Goal: Task Accomplishment & Management: Use online tool/utility

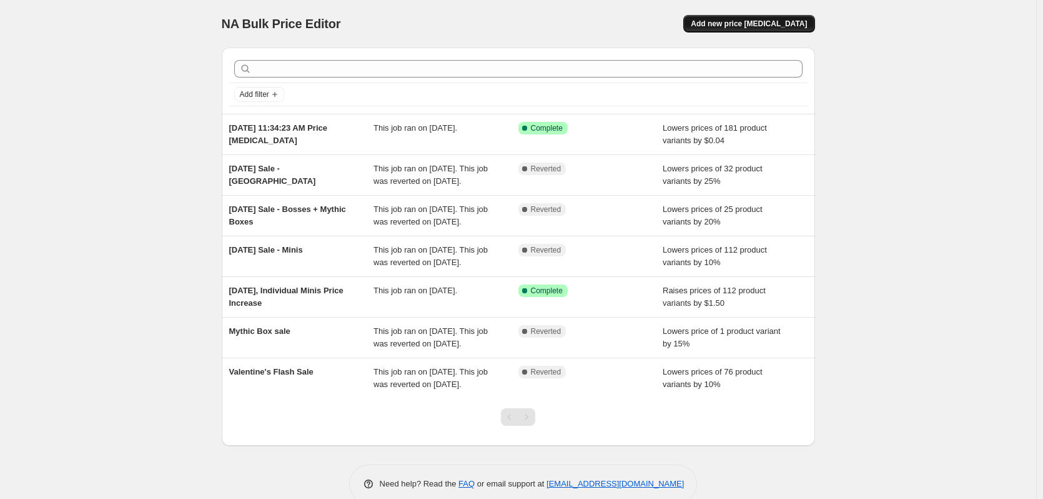
click at [746, 29] on button "Add new price [MEDICAL_DATA]" at bounding box center [748, 23] width 131 height 17
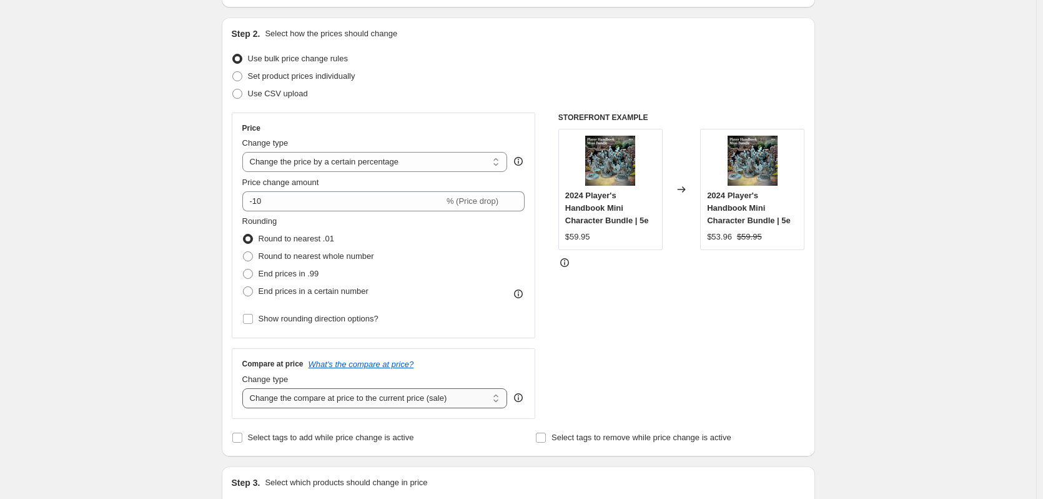
scroll to position [125, 0]
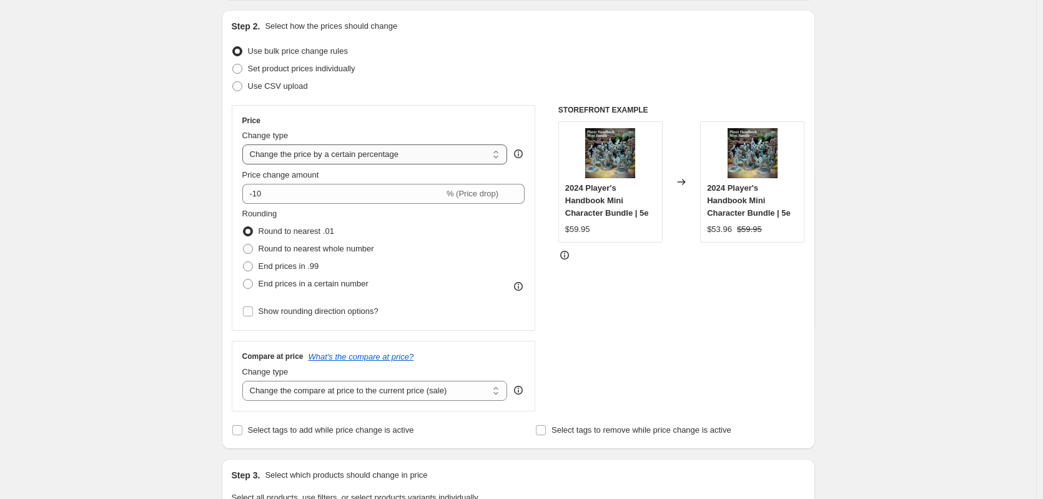
click at [311, 156] on select "Change the price to a certain amount Change the price by a certain amount Chang…" at bounding box center [375, 154] width 266 height 20
select select "to"
click at [245, 144] on select "Change the price to a certain amount Change the price by a certain amount Chang…" at bounding box center [375, 154] width 266 height 20
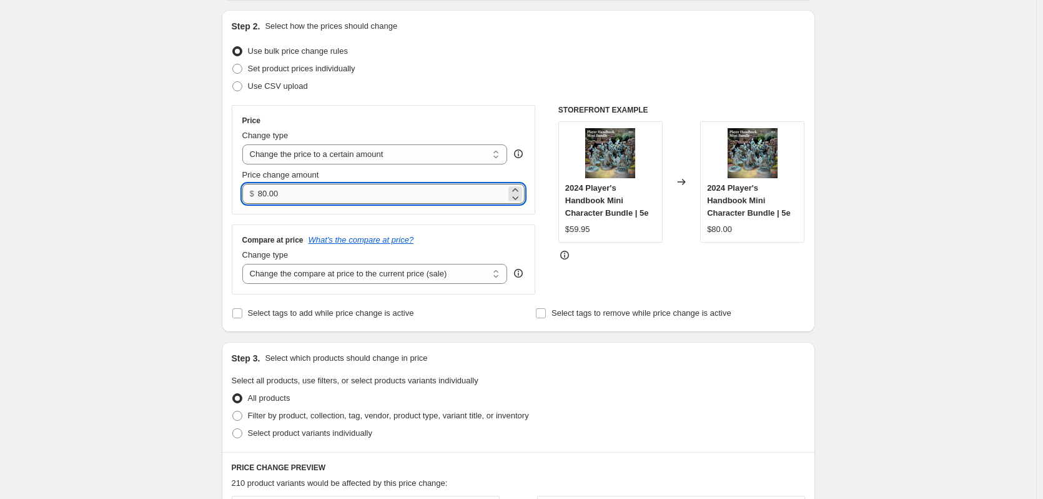
click at [336, 199] on input "80.00" at bounding box center [382, 194] width 248 height 20
type input "9.95"
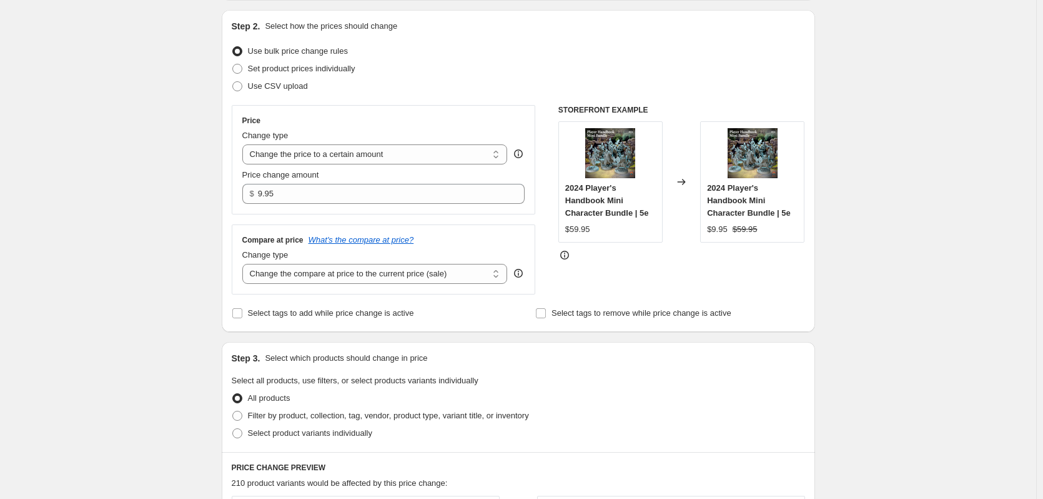
click at [144, 261] on div "Create new price [MEDICAL_DATA]. This page is ready Create new price [MEDICAL_D…" at bounding box center [518, 441] width 1036 height 1133
click at [308, 269] on select "Change the compare at price to the current price (sale) Change the compare at p…" at bounding box center [375, 274] width 266 height 20
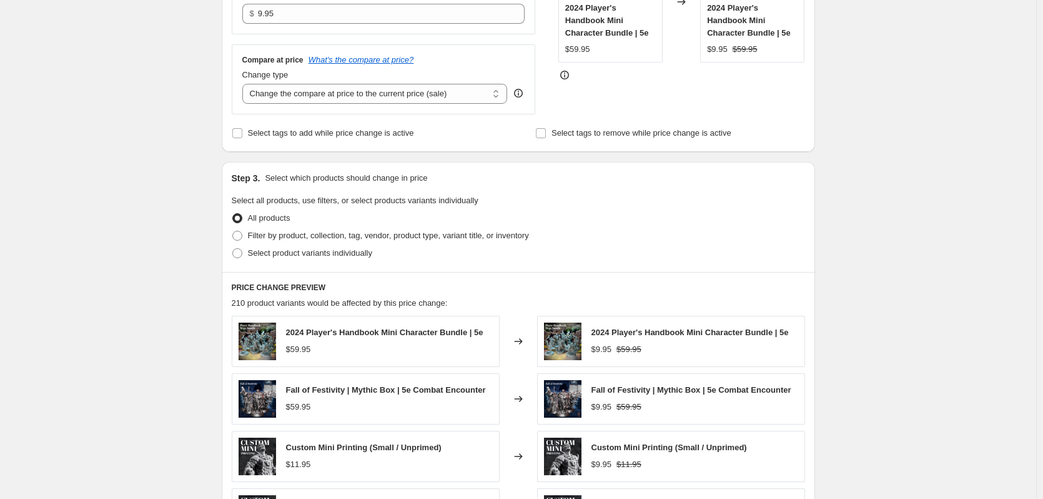
scroll to position [312, 0]
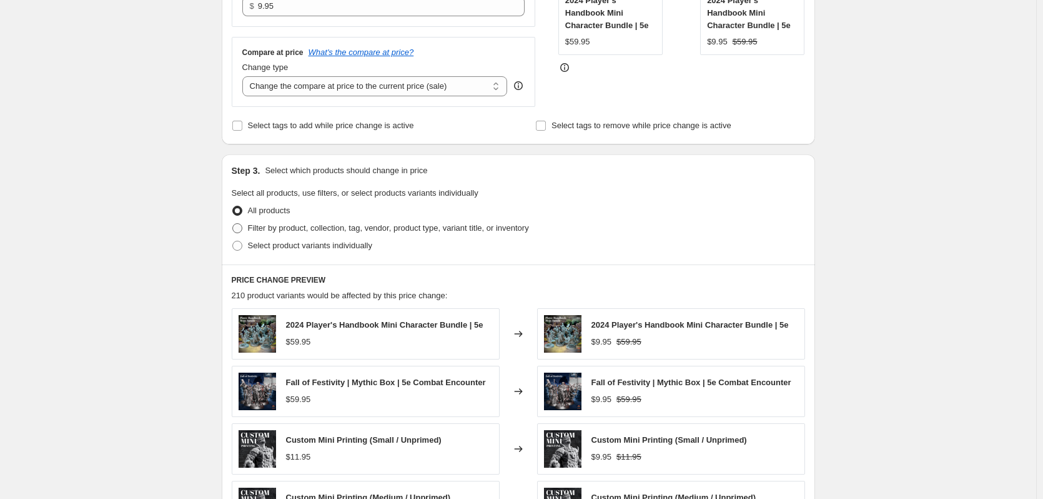
click at [242, 226] on span at bounding box center [237, 228] width 10 height 10
click at [233, 224] on input "Filter by product, collection, tag, vendor, product type, variant title, or inv…" at bounding box center [232, 223] width 1 height 1
radio input "true"
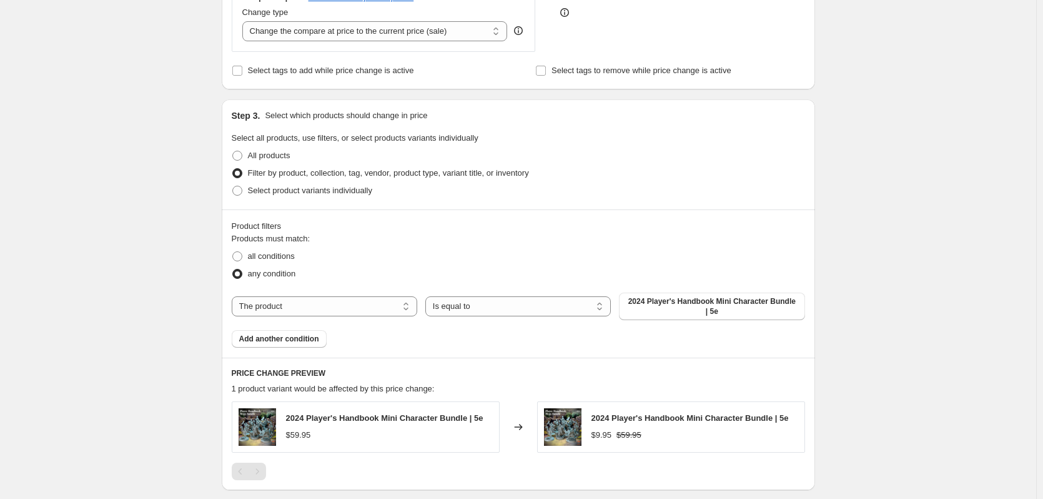
scroll to position [375, 0]
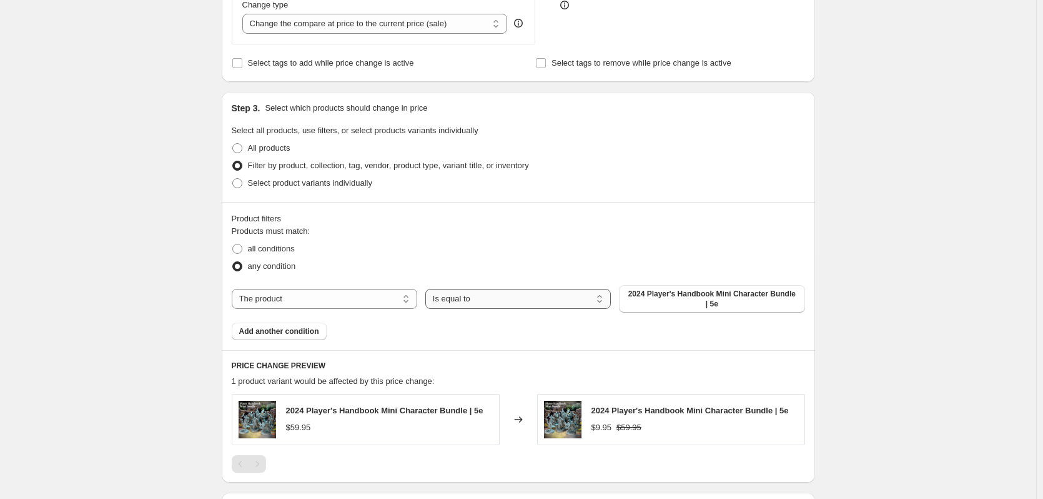
click at [462, 302] on select "Is equal to Is not equal to" at bounding box center [518, 299] width 186 height 20
drag, startPoint x: 660, startPoint y: 297, endPoint x: 259, endPoint y: 290, distance: 401.8
click at [285, 301] on div "The product The product's collection The product's tag The product's vendor The…" at bounding box center [519, 298] width 574 height 27
click at [259, 290] on select "The product The product's collection The product's tag The product's vendor The…" at bounding box center [325, 299] width 186 height 20
select select "collection"
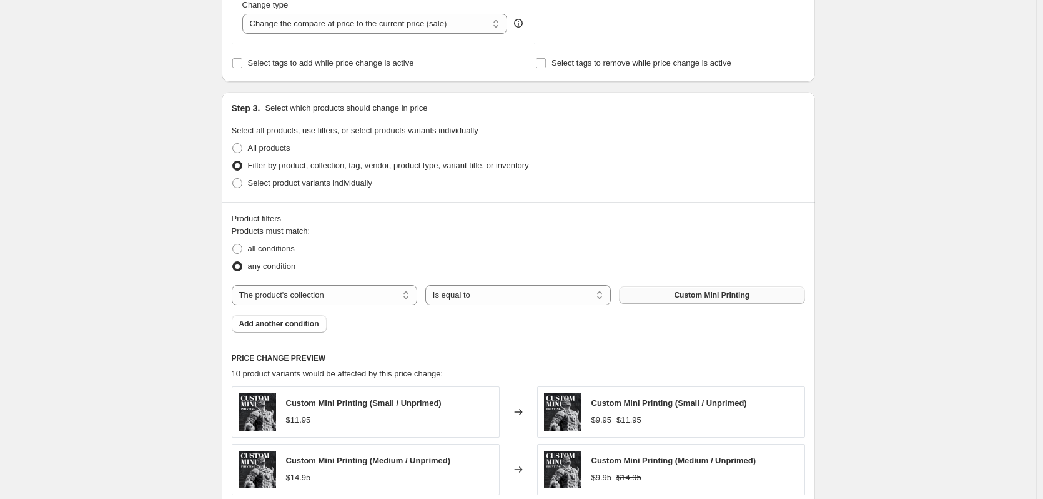
click at [681, 303] on button "Custom Mini Printing" at bounding box center [712, 294] width 186 height 17
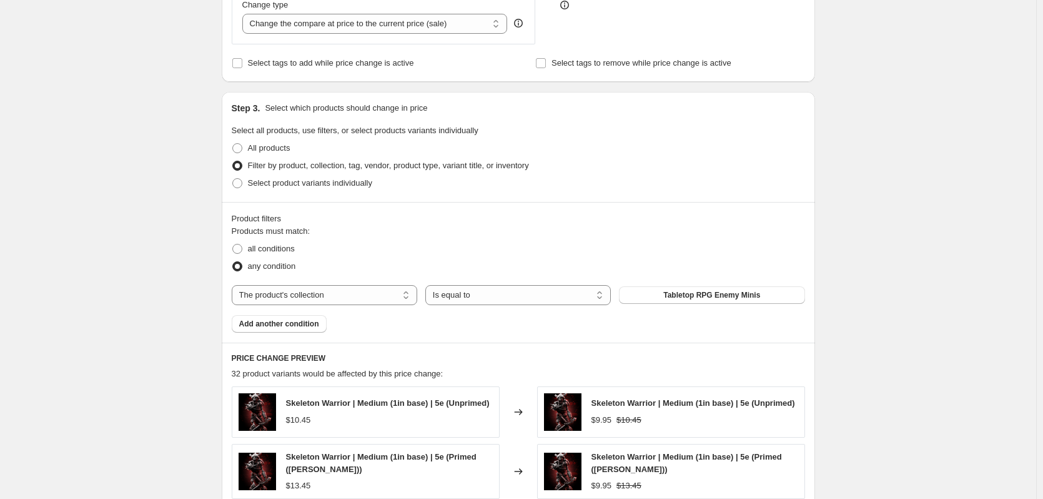
click at [321, 329] on button "Add another condition" at bounding box center [279, 323] width 95 height 17
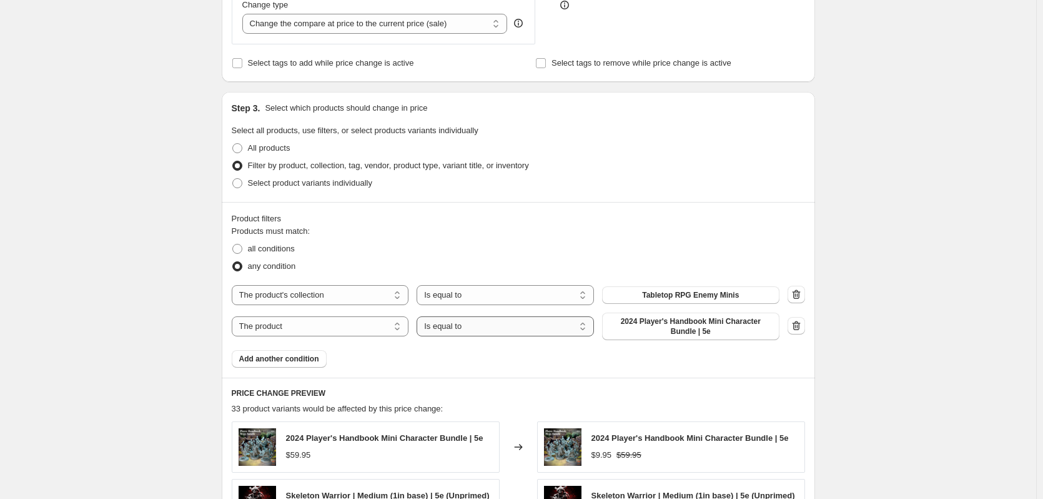
click at [485, 332] on select "Is equal to Is not equal to" at bounding box center [505, 326] width 177 height 20
click at [674, 329] on span "2024 Player's Handbook Mini Character Bundle | 5e" at bounding box center [691, 326] width 162 height 20
click at [318, 332] on select "The product The product's collection The product's tag The product's vendor The…" at bounding box center [320, 326] width 177 height 20
select select "collection"
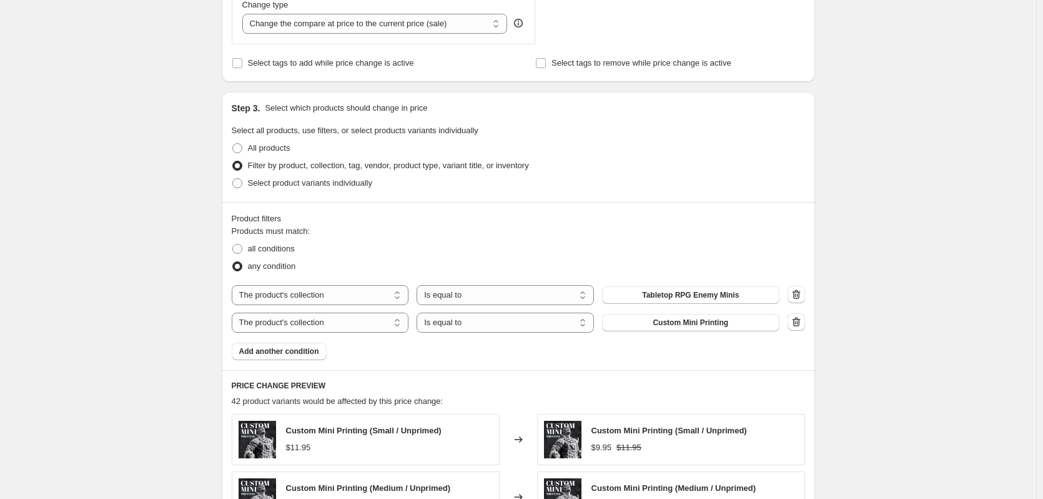
click at [670, 327] on span "Custom Mini Printing" at bounding box center [691, 322] width 76 height 10
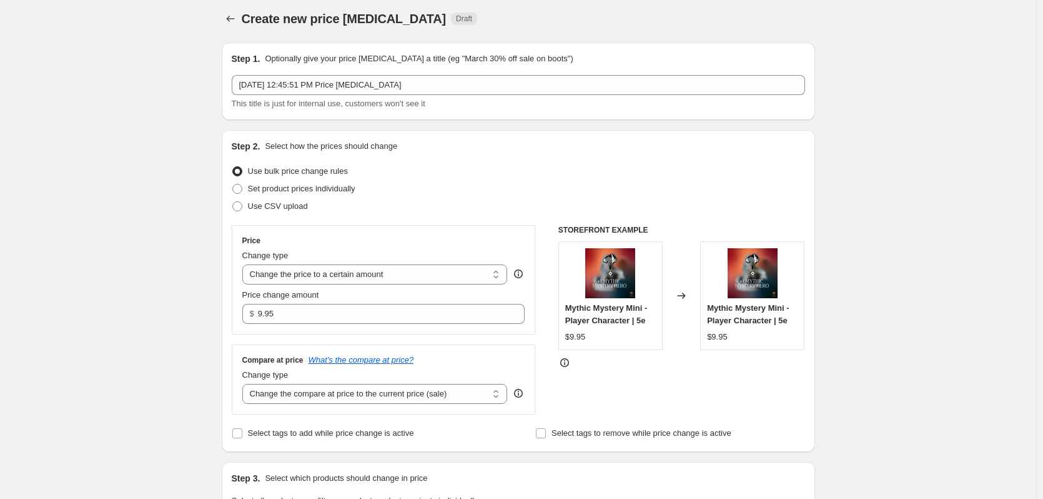
scroll to position [0, 0]
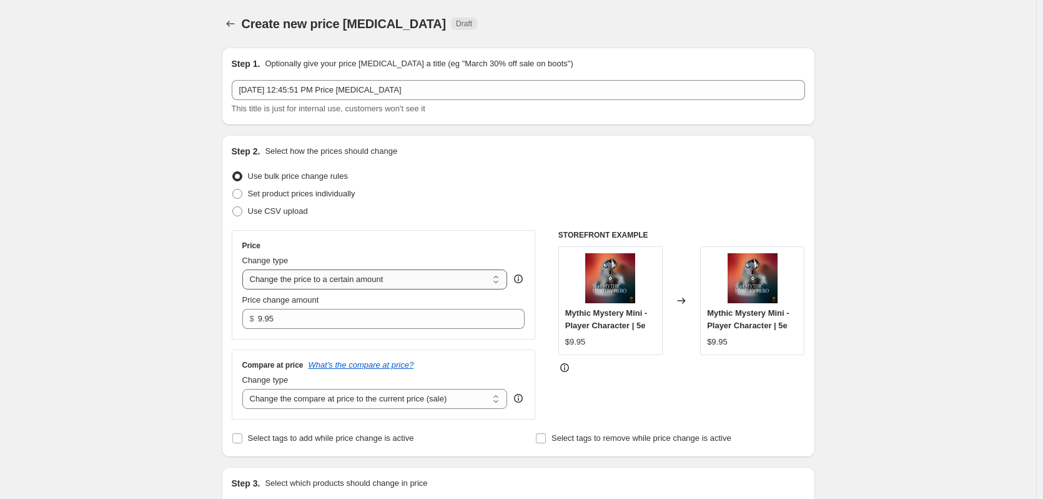
click at [381, 283] on select "Change the price to a certain amount Change the price by a certain amount Chang…" at bounding box center [375, 279] width 266 height 20
select select "by"
click at [245, 269] on select "Change the price to a certain amount Change the price by a certain amount Chang…" at bounding box center [375, 279] width 266 height 20
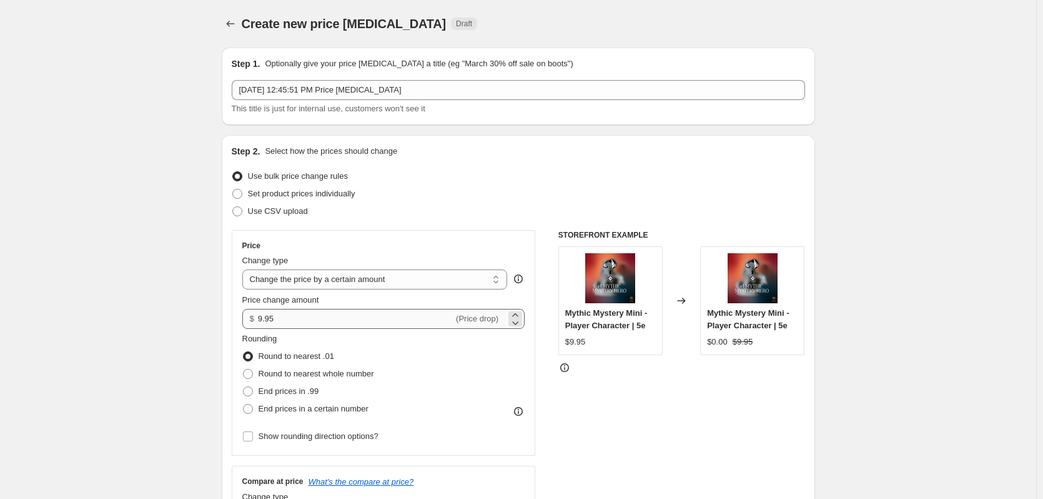
type input "-10.00"
click at [388, 314] on input "-10.00" at bounding box center [356, 319] width 196 height 20
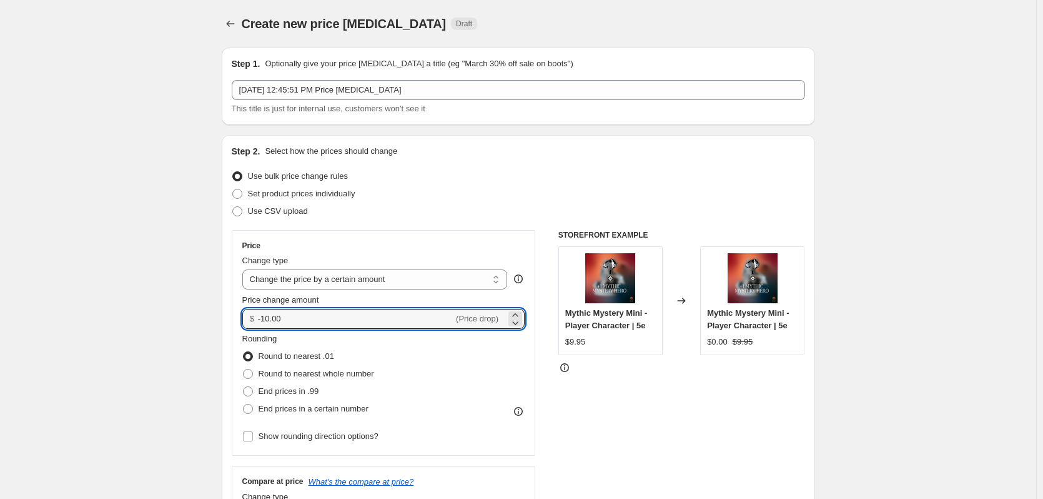
drag, startPoint x: 388, startPoint y: 314, endPoint x: 259, endPoint y: 326, distance: 129.2
click at [261, 326] on input "-10.00" at bounding box center [356, 319] width 196 height 20
type input "-0.50"
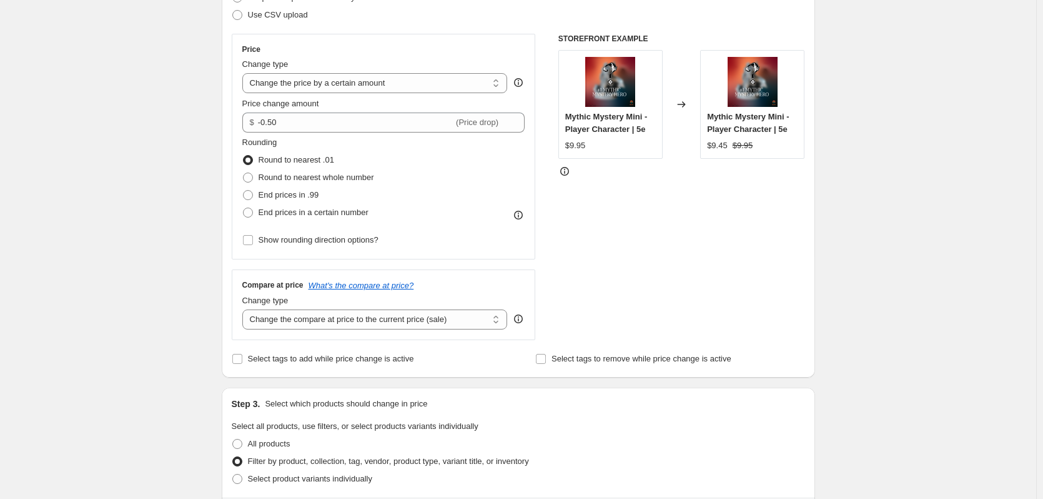
scroll to position [187, 0]
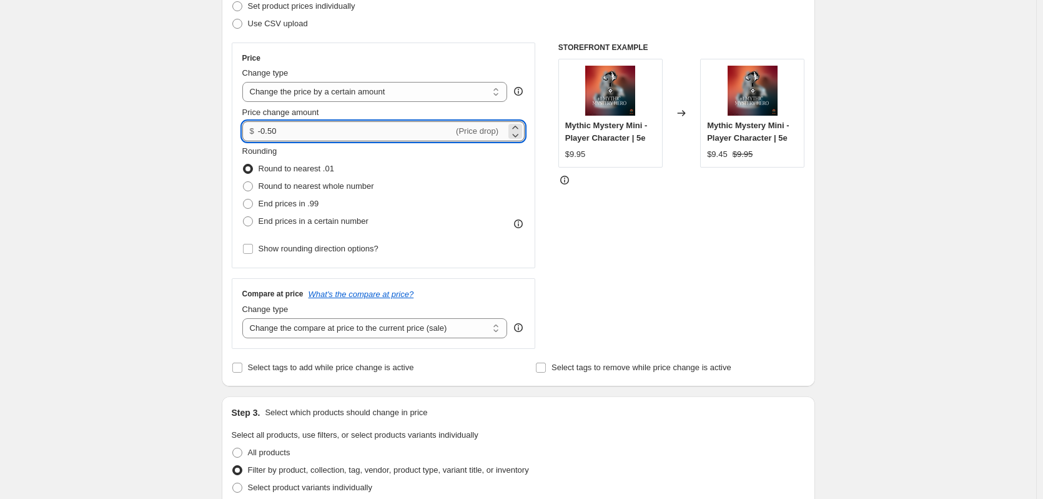
click at [350, 130] on input "-0.50" at bounding box center [356, 131] width 196 height 20
click at [380, 94] on select "Change the price to a certain amount Change the price by a certain amount Chang…" at bounding box center [375, 92] width 266 height 20
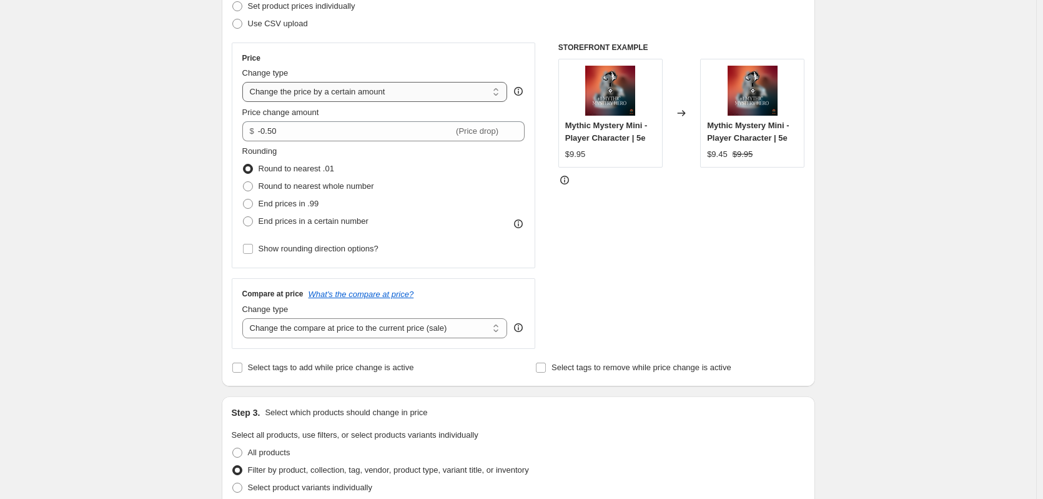
click at [380, 94] on select "Change the price to a certain amount Change the price by a certain amount Chang…" at bounding box center [375, 92] width 266 height 20
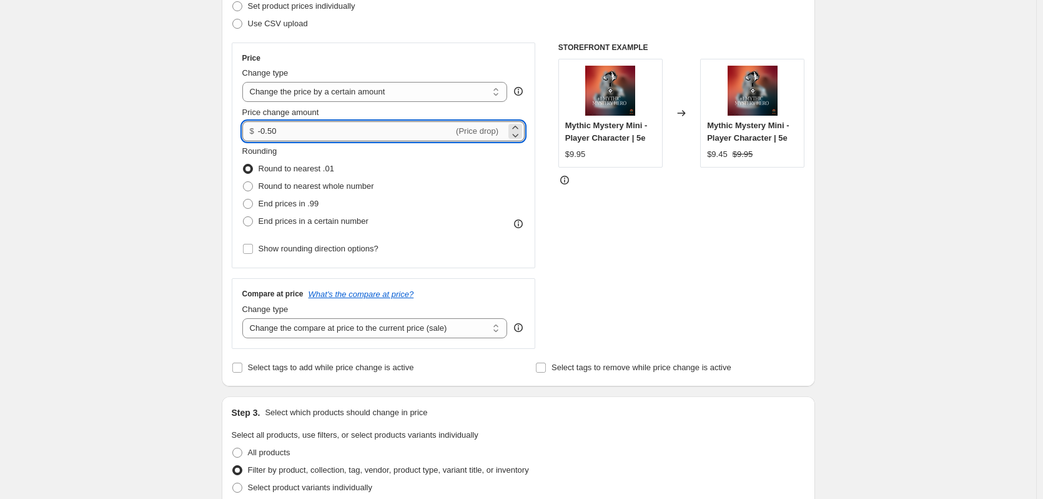
click at [352, 133] on input "-0.50" at bounding box center [356, 131] width 196 height 20
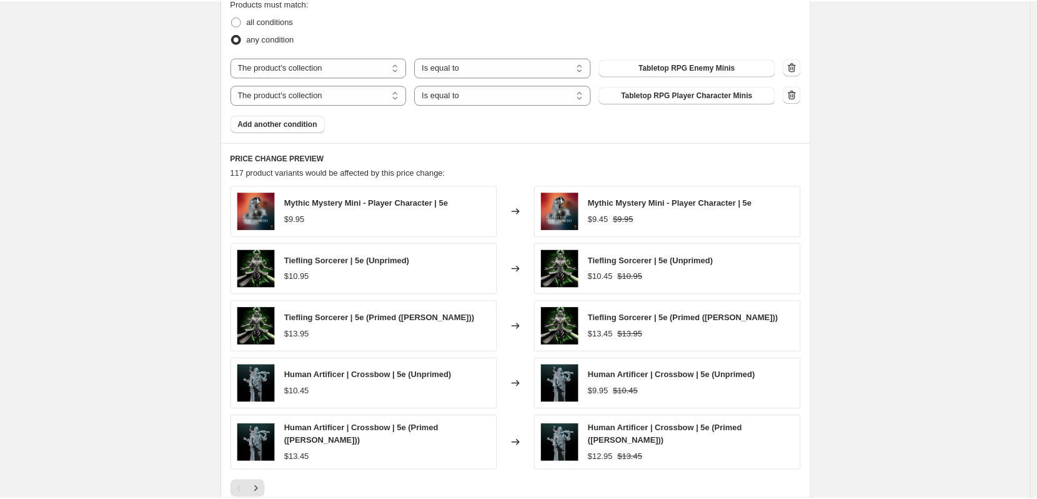
scroll to position [687, 0]
